Goal: Task Accomplishment & Management: Use online tool/utility

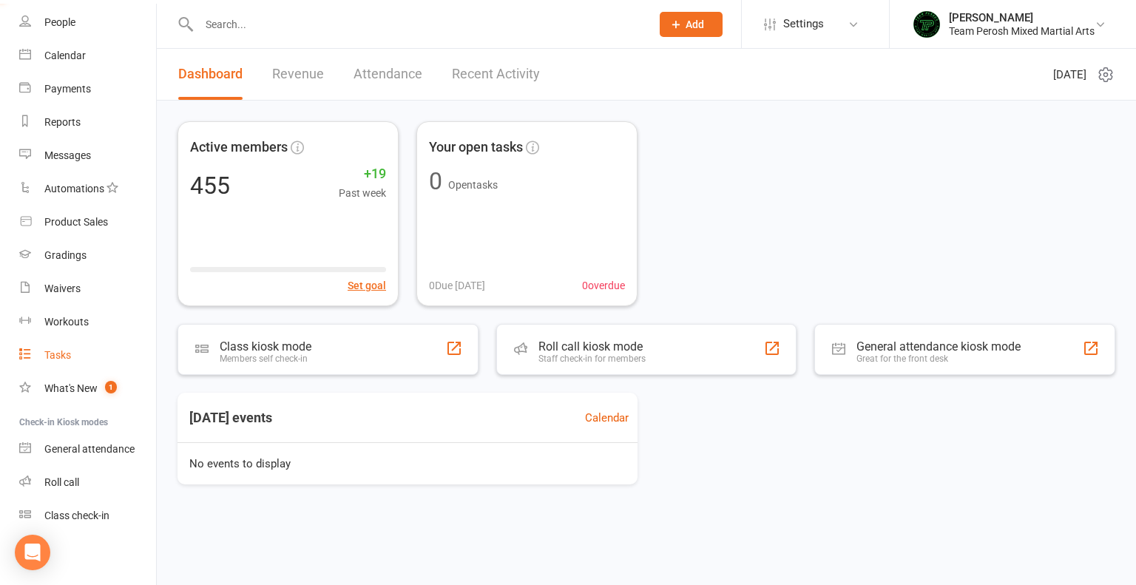
scroll to position [93, 0]
click at [67, 483] on div "Roll call" at bounding box center [61, 479] width 35 height 12
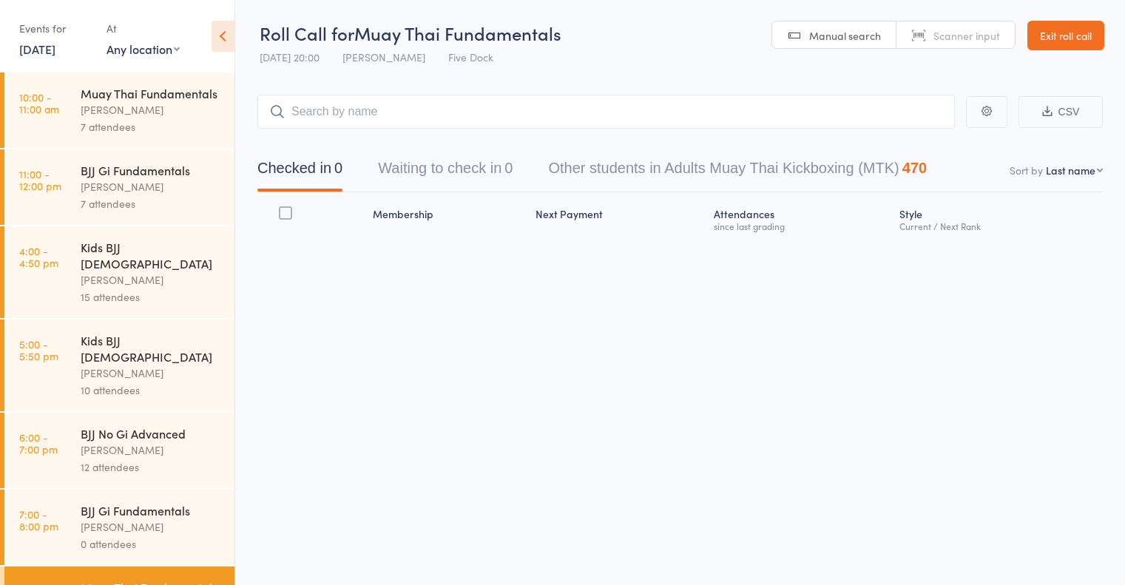
click at [49, 55] on link "[DATE]" at bounding box center [37, 49] width 36 height 16
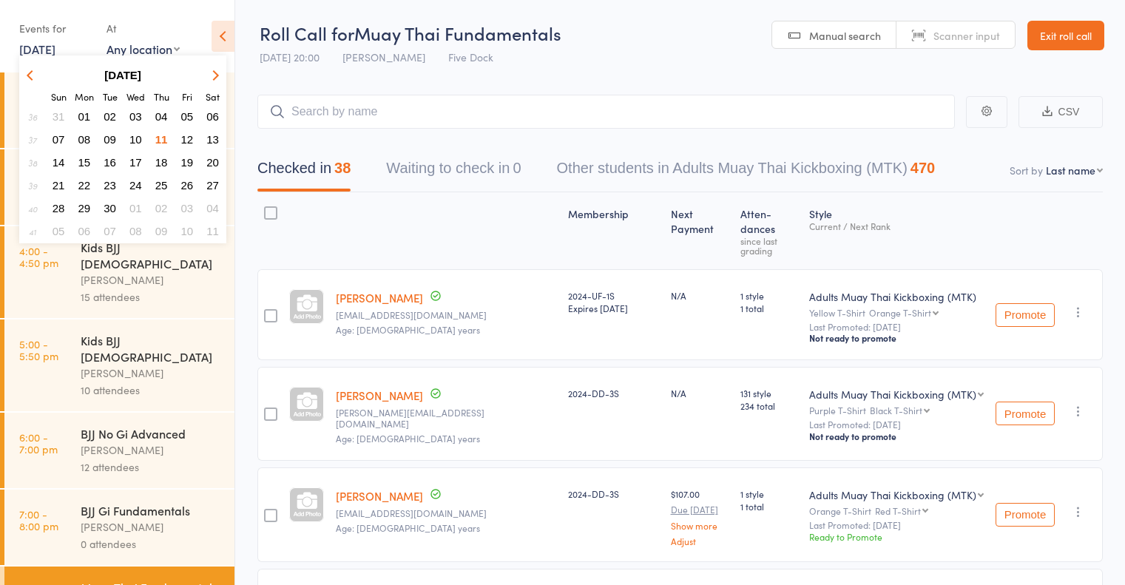
click at [138, 140] on span "10" at bounding box center [135, 139] width 13 height 13
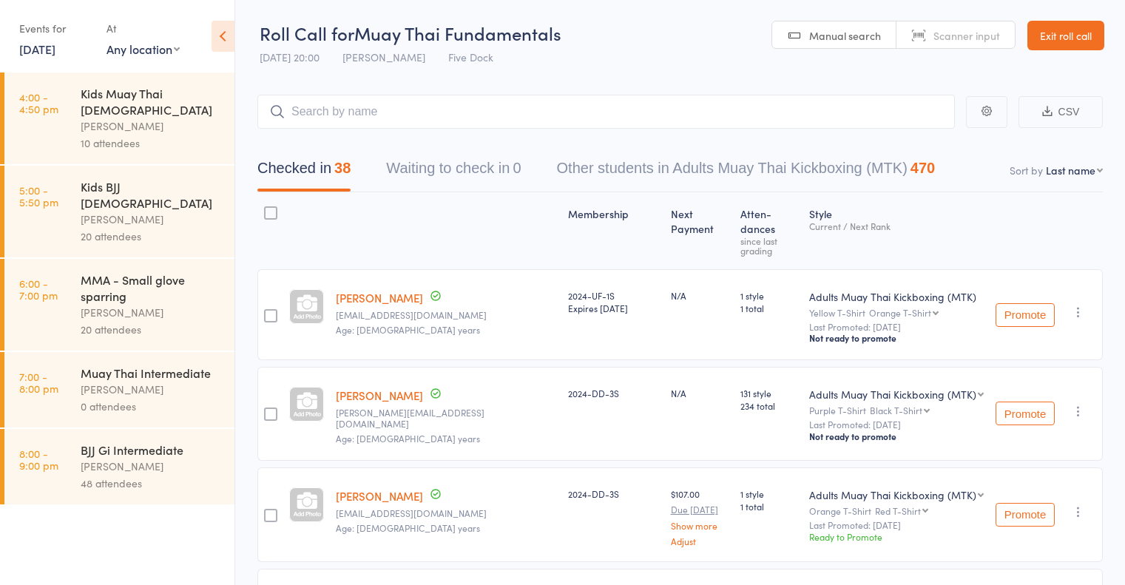
click at [122, 458] on div "[PERSON_NAME]" at bounding box center [151, 466] width 141 height 17
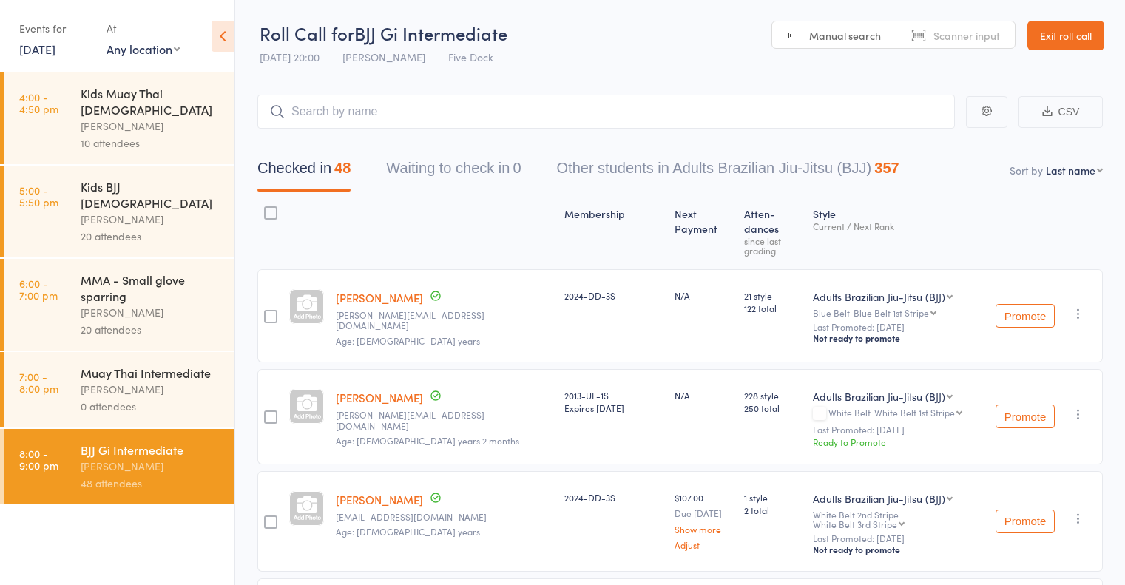
click at [1051, 104] on button "CSV" at bounding box center [1061, 112] width 84 height 32
click at [1062, 46] on link "Exit roll call" at bounding box center [1066, 36] width 77 height 30
